Goal: Task Accomplishment & Management: Manage account settings

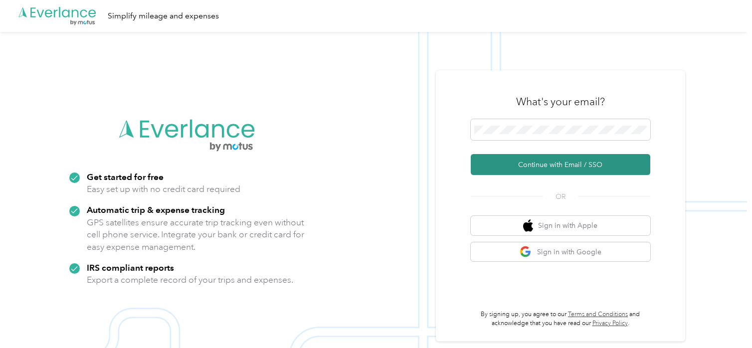
click at [559, 162] on button "Continue with Email / SSO" at bounding box center [561, 164] width 180 height 21
click at [559, 164] on button "Continue with Email / SSO" at bounding box center [561, 164] width 180 height 21
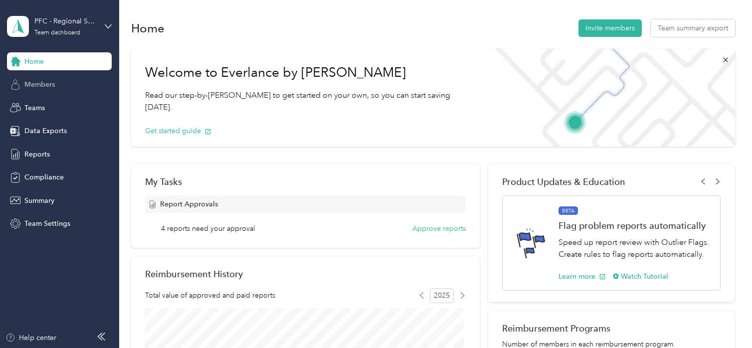
click at [43, 87] on span "Members" at bounding box center [39, 84] width 30 height 10
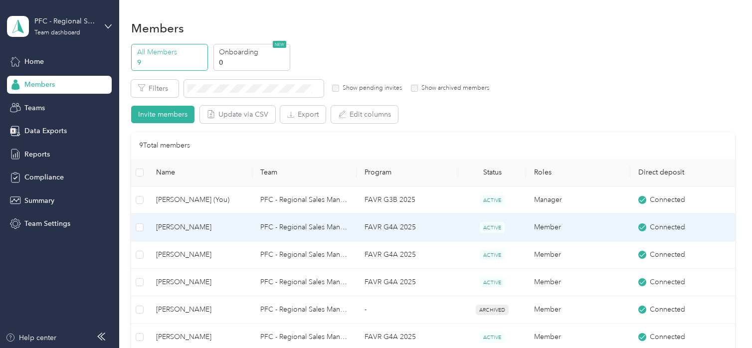
click at [165, 226] on span "Tanya Brookshire" at bounding box center [200, 227] width 88 height 11
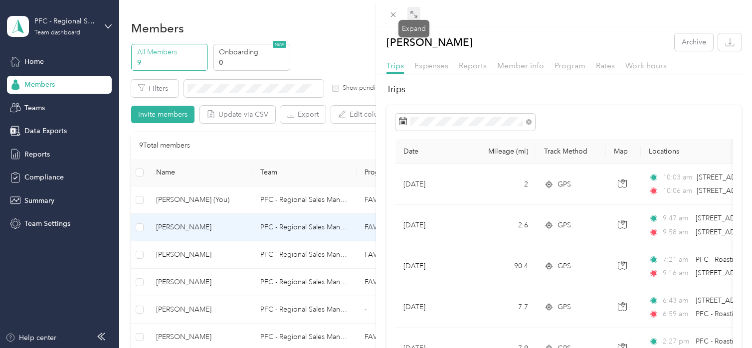
click at [413, 12] on icon at bounding box center [412, 12] width 3 height 3
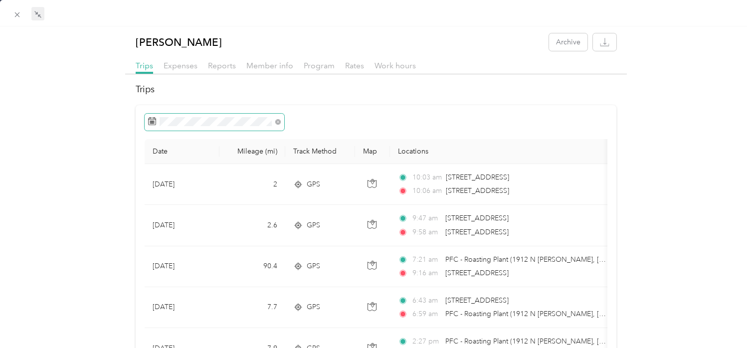
click at [149, 120] on icon at bounding box center [151, 120] width 7 height 0
click at [151, 123] on rect at bounding box center [151, 123] width 1 height 1
click at [275, 122] on icon at bounding box center [277, 121] width 5 height 5
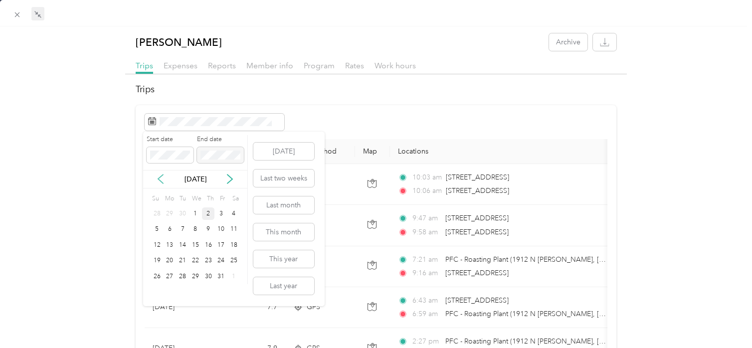
click at [160, 181] on icon at bounding box center [160, 179] width 5 height 9
click at [173, 210] on div "1" at bounding box center [170, 214] width 13 height 12
click at [182, 275] on div "30" at bounding box center [182, 276] width 13 height 12
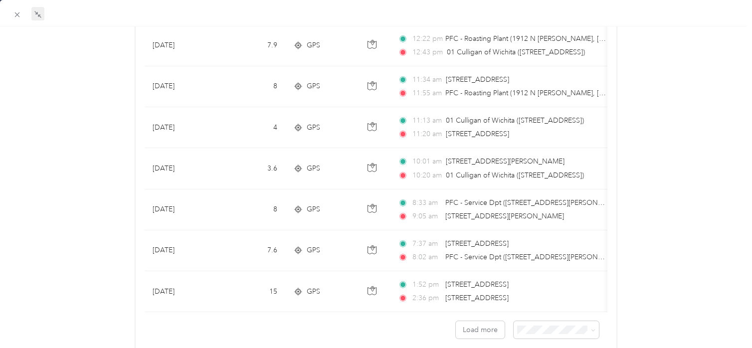
scroll to position [927, 0]
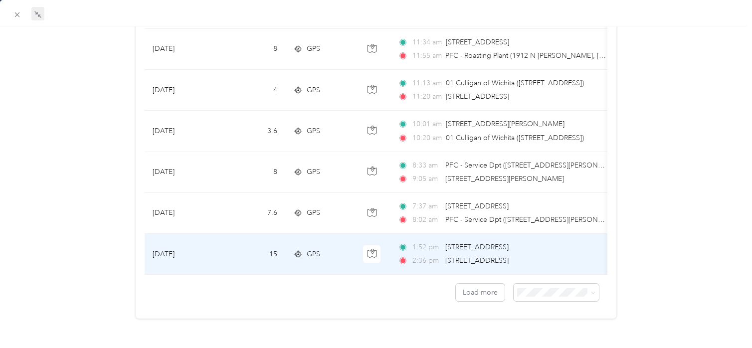
click at [509, 243] on span "9339 E 21st St N, Northeast, Wichita, KS" at bounding box center [477, 247] width 63 height 8
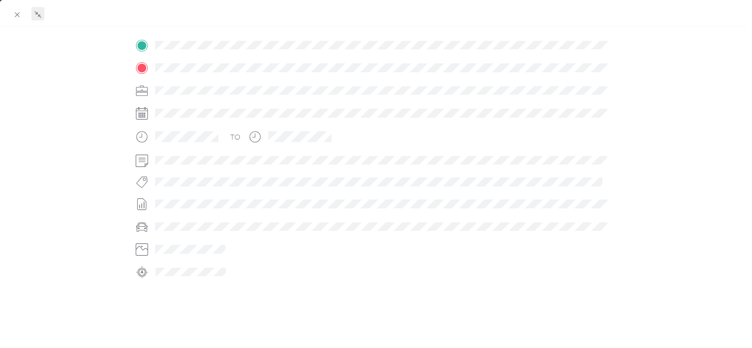
scroll to position [244, 0]
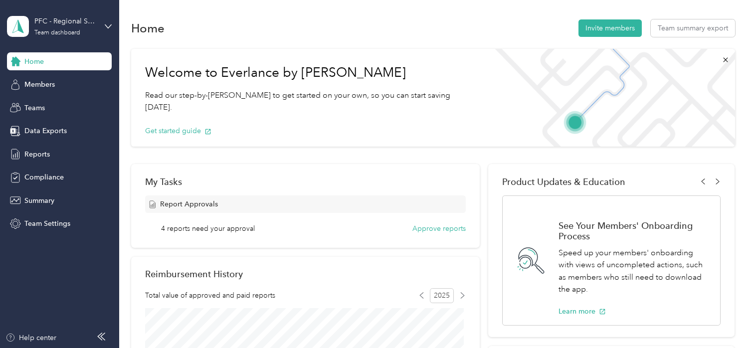
click at [47, 62] on div "Home" at bounding box center [59, 61] width 105 height 18
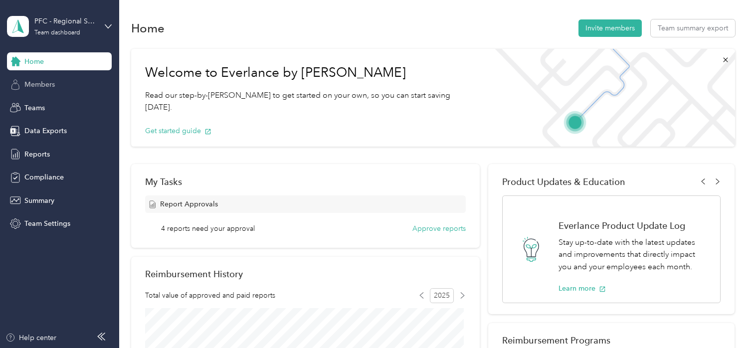
click at [45, 86] on span "Members" at bounding box center [39, 84] width 30 height 10
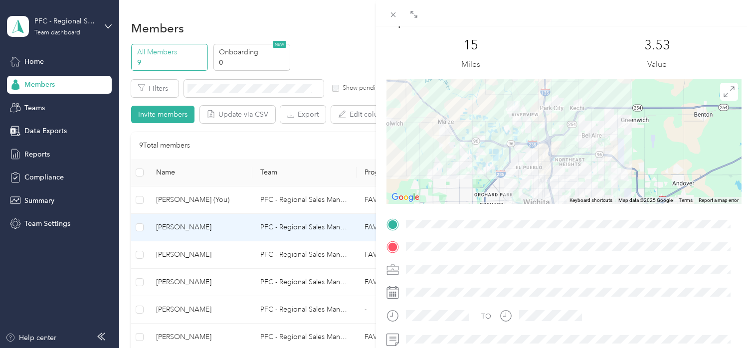
scroll to position [43, 0]
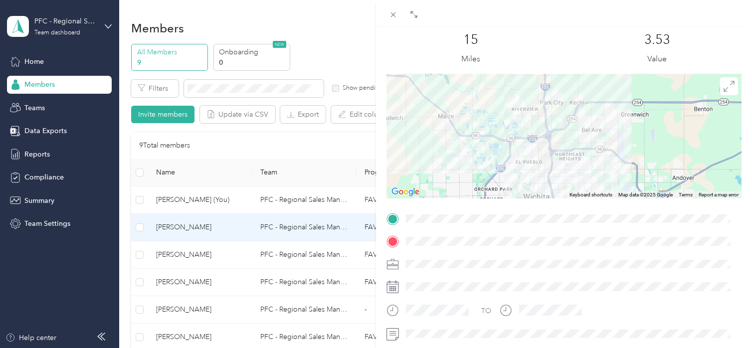
click at [349, 148] on div "BACK Tanya Brookshire Trips Trip details Trip details This trip cannot be edite…" at bounding box center [376, 174] width 752 height 348
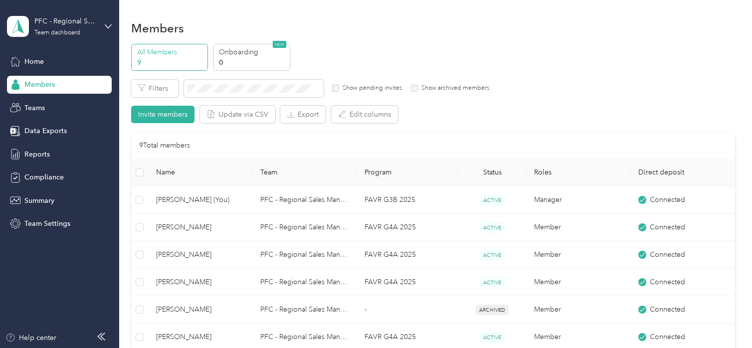
click at [336, 148] on div at bounding box center [376, 174] width 752 height 348
